Goal: Check status: Check status

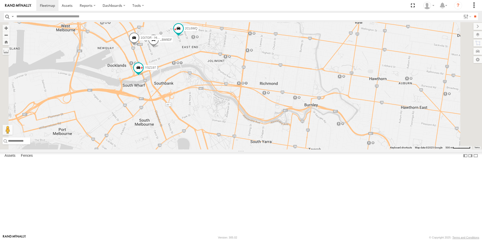
drag, startPoint x: 278, startPoint y: 57, endPoint x: 265, endPoint y: 123, distance: 66.7
click at [265, 123] on div "2CL6WQ 2BM9DF 1GI7GR - Hiace YSZ197" at bounding box center [241, 85] width 482 height 127
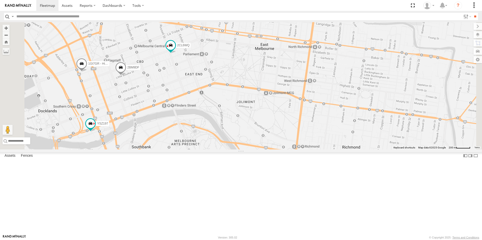
drag, startPoint x: 231, startPoint y: 67, endPoint x: 288, endPoint y: 120, distance: 77.9
click at [288, 120] on div "2CL6WQ 2BM9DF 1GI7GR - Hiace YSZ197" at bounding box center [241, 85] width 482 height 127
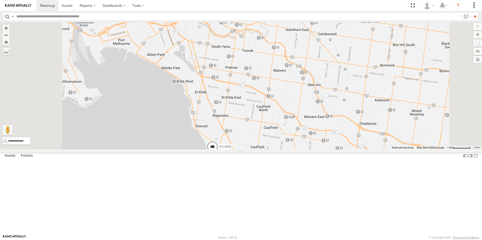
click at [218, 155] on span at bounding box center [212, 148] width 11 height 14
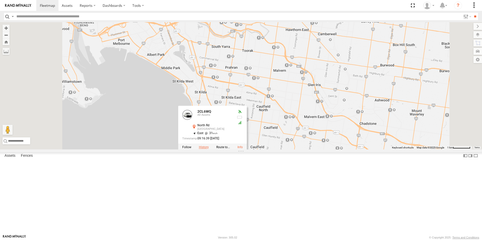
click at [209, 149] on label at bounding box center [204, 148] width 10 height 4
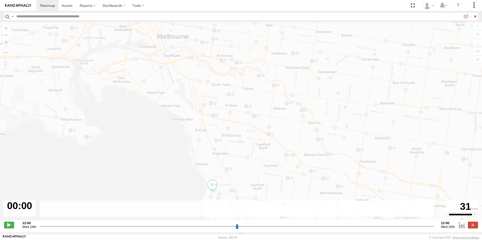
type input "**********"
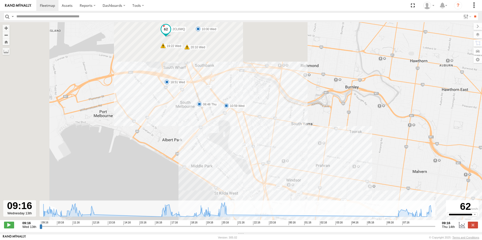
drag, startPoint x: 183, startPoint y: 117, endPoint x: 257, endPoint y: 212, distance: 120.4
click at [283, 240] on html at bounding box center [241, 120] width 482 height 240
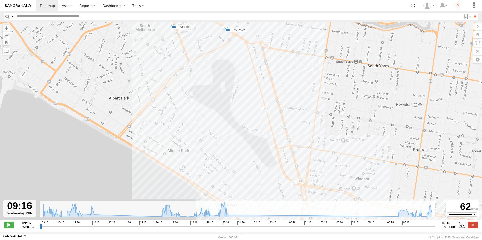
drag, startPoint x: 265, startPoint y: 177, endPoint x: 246, endPoint y: 130, distance: 51.0
click at [260, 160] on div "2CL6WQ 09:37 Wed 09:43 Wed 09:43 Wed 09:51 Wed 10:59 Wed 11:24 Wed 11:29 Wed 11…" at bounding box center [241, 124] width 482 height 204
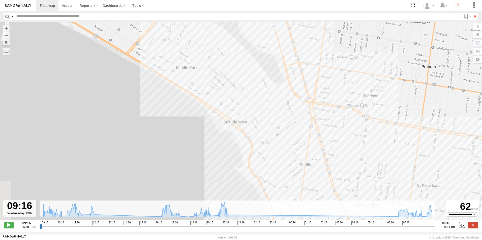
drag, startPoint x: 242, startPoint y: 109, endPoint x: 336, endPoint y: 253, distance: 171.8
click at [336, 240] on html at bounding box center [241, 120] width 482 height 240
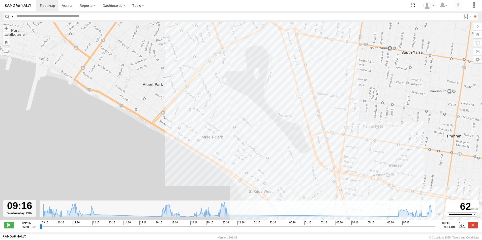
drag, startPoint x: 249, startPoint y: 82, endPoint x: 269, endPoint y: 137, distance: 58.2
click at [269, 137] on div "2CL6WQ 09:37 Wed 09:43 Wed 09:43 Wed 09:51 Wed 10:59 Wed 11:24 Wed 11:29 Wed 11…" at bounding box center [241, 124] width 482 height 204
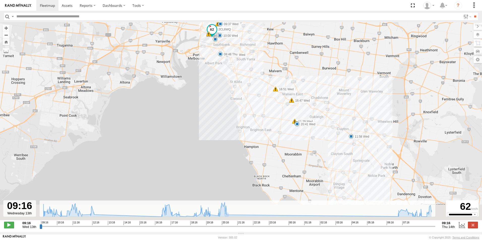
drag, startPoint x: 301, startPoint y: 153, endPoint x: 265, endPoint y: 96, distance: 67.0
click at [265, 96] on div "2CL6WQ 09:37 Wed 10:59 Wed 11:24 Wed 11:29 Wed 11:58 Wed 12:29 Wed 16:47 Wed 16…" at bounding box center [241, 124] width 482 height 204
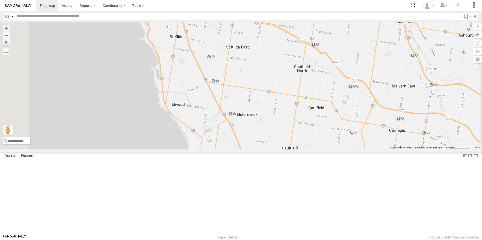
click at [205, 162] on span at bounding box center [199, 156] width 11 height 14
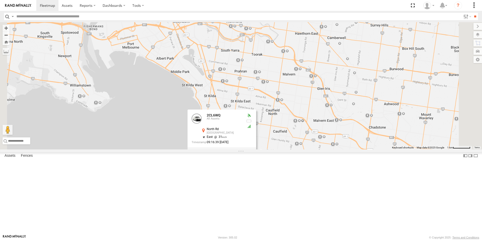
drag, startPoint x: 340, startPoint y: 183, endPoint x: 341, endPoint y: 178, distance: 5.6
click at [340, 150] on div "2CL6WQ 2BM9DF 1GI7GR - Hiace YSZ197 2CL6WQ All Assets North Rd Brighton -37.897…" at bounding box center [241, 85] width 482 height 127
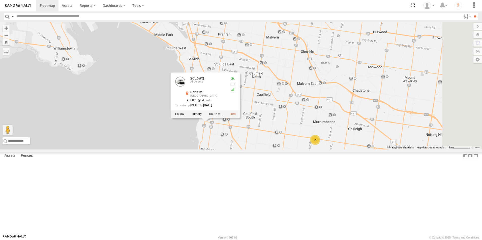
drag, startPoint x: 338, startPoint y: 176, endPoint x: 308, endPoint y: 117, distance: 66.5
click at [308, 117] on div "2CL6WQ 2BM9DF 1GI7GR - Hiace YSZ197 2CL6WQ All Assets North Rd Brighton -37.897…" at bounding box center [241, 85] width 482 height 127
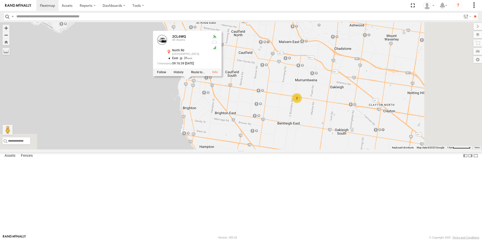
click at [328, 147] on div "2CL6WQ 2BM9DF 1GI7GR - Hiace YSZ197 2CL6WQ All Assets North Rd Brighton -37.897…" at bounding box center [241, 85] width 482 height 127
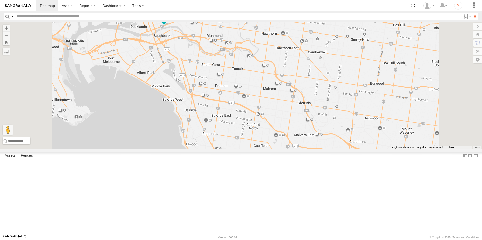
drag, startPoint x: 311, startPoint y: 142, endPoint x: 316, endPoint y: 177, distance: 35.6
click at [316, 150] on div "2CL6WQ YSZ197 2BM9DF 2 1GI7GR - Hiace" at bounding box center [241, 85] width 482 height 127
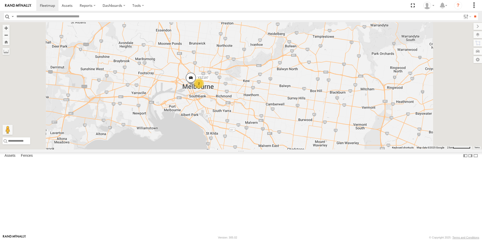
click at [223, 165] on span at bounding box center [217, 158] width 11 height 14
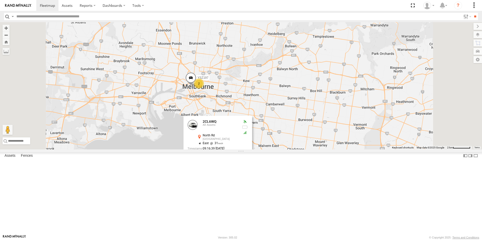
click at [252, 161] on div at bounding box center [217, 158] width 69 height 8
click at [214, 159] on label at bounding box center [209, 158] width 10 height 4
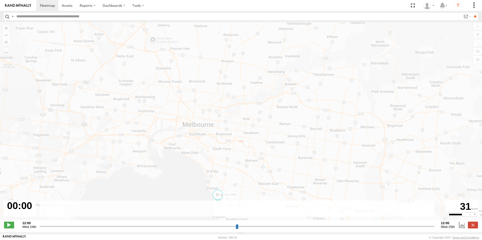
type input "**********"
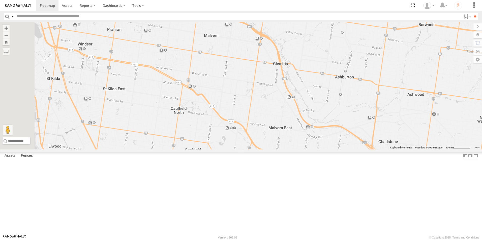
drag, startPoint x: 414, startPoint y: 195, endPoint x: 421, endPoint y: 78, distance: 117.3
click at [482, 216] on html at bounding box center [241, 120] width 482 height 240
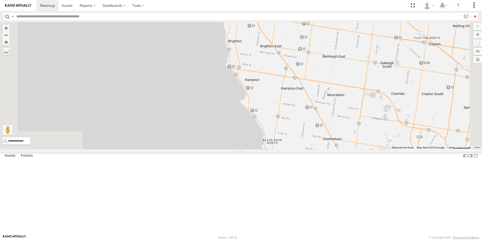
drag, startPoint x: 350, startPoint y: 68, endPoint x: 480, endPoint y: 251, distance: 224.9
click at [480, 240] on html at bounding box center [241, 120] width 482 height 240
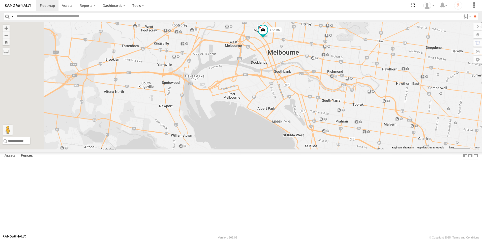
drag, startPoint x: 344, startPoint y: 88, endPoint x: 307, endPoint y: 159, distance: 79.8
click at [310, 150] on div "YSZ197" at bounding box center [241, 85] width 482 height 127
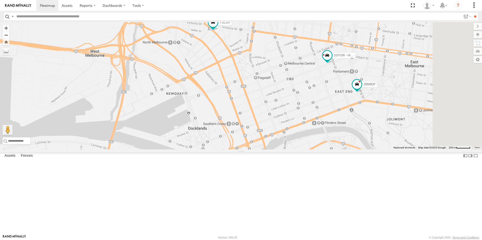
drag, startPoint x: 320, startPoint y: 142, endPoint x: 271, endPoint y: 112, distance: 58.0
click at [271, 112] on div "YSZ197 2BM9DF 1GI7GR - Hiace" at bounding box center [241, 85] width 482 height 127
